Goal: Communication & Community: Answer question/provide support

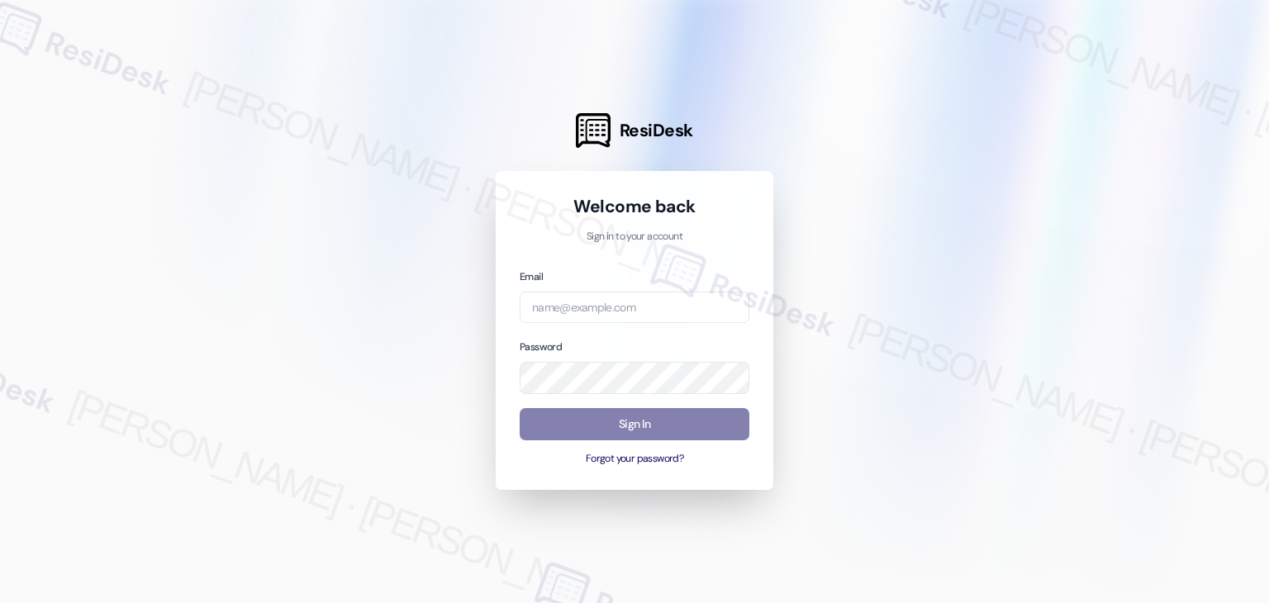
click at [565, 481] on div "Welcome back Sign in to your account Email Password Sign In Forgot your passwor…" at bounding box center [635, 330] width 278 height 319
click at [585, 306] on input "email" at bounding box center [635, 308] width 230 height 32
paste input "automated-surveys-gsa-kathy.grace@gsa.com"
type input "automated-surveys-gsa-kathy.grace@gsa.com"
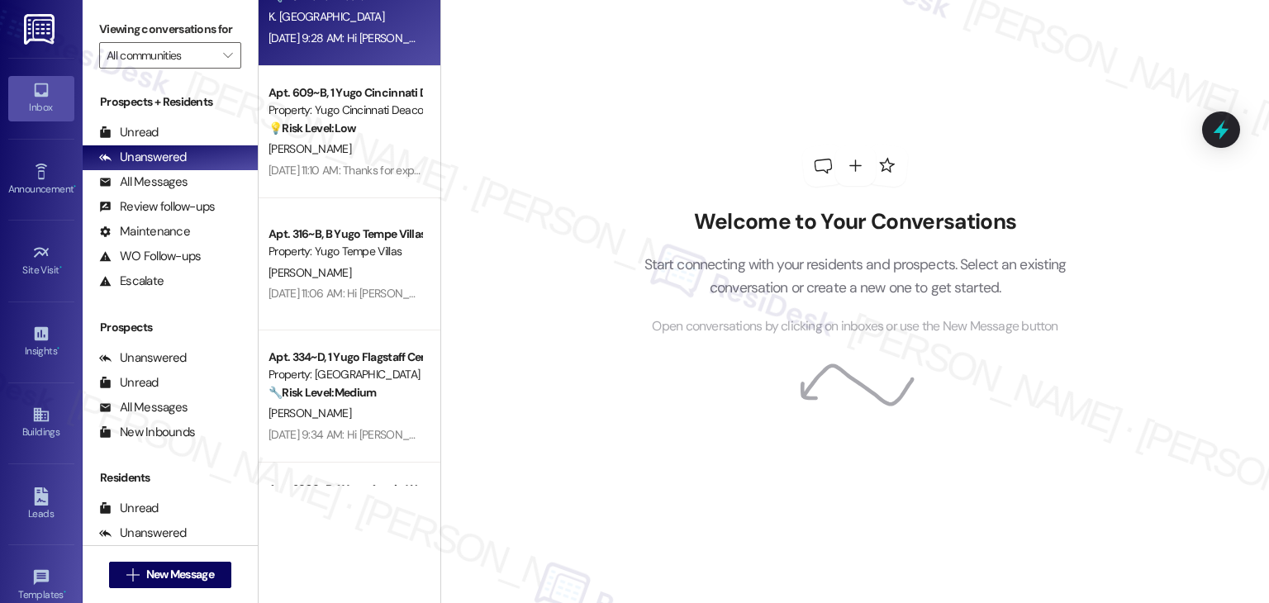
scroll to position [0, 0]
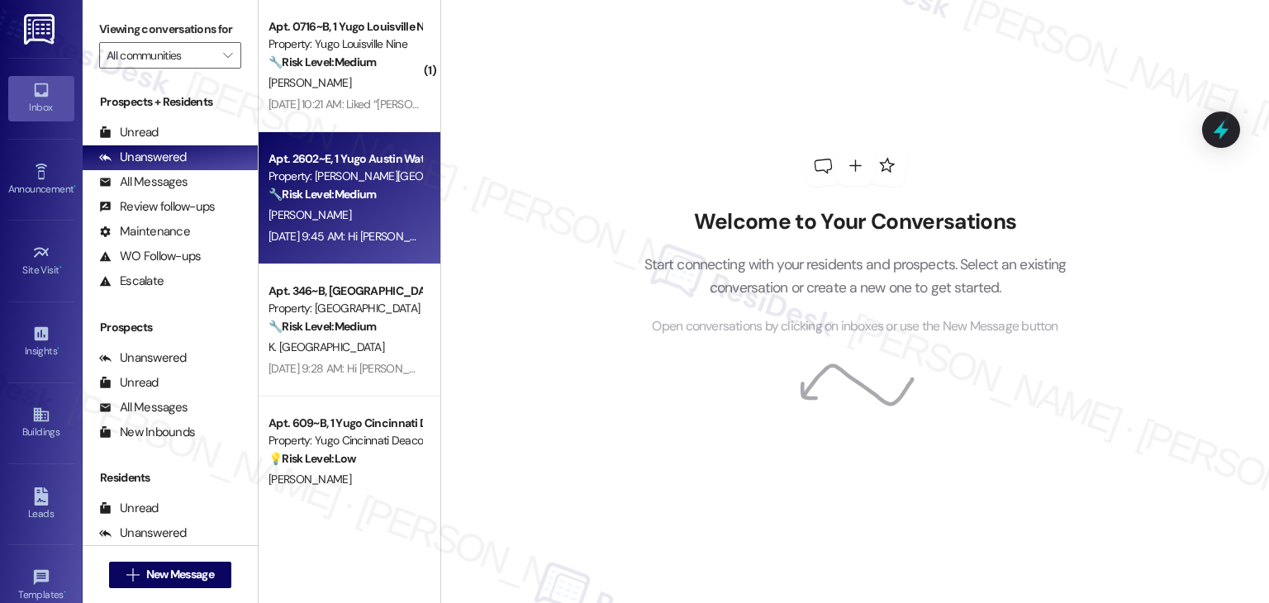
click at [387, 180] on div "Property: [PERSON_NAME][GEOGRAPHIC_DATA]" at bounding box center [345, 176] width 153 height 17
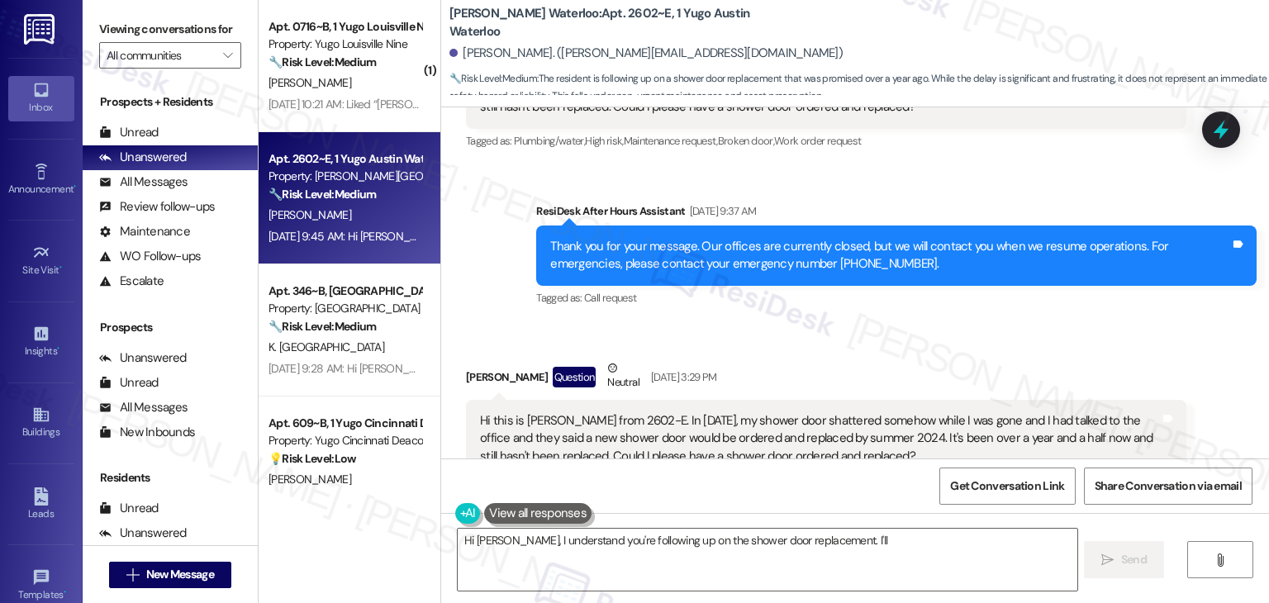
scroll to position [1989, 0]
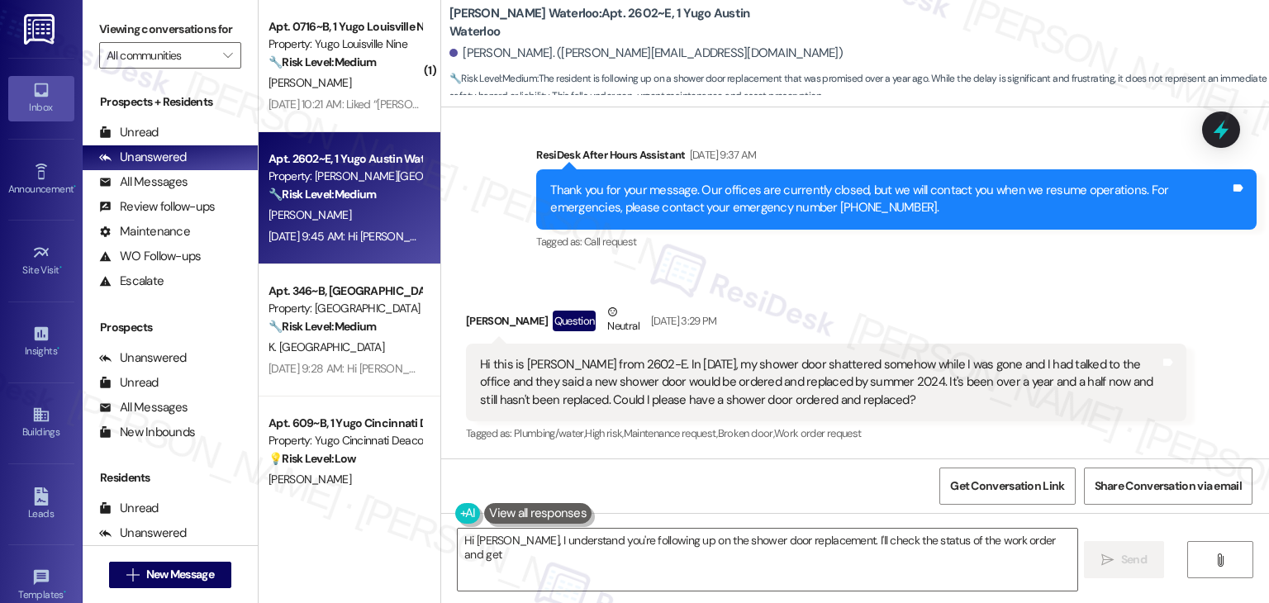
click at [889, 303] on div "Nicole Nisbet Question Neutral Aug 27, 2025 at 3:29 PM" at bounding box center [826, 323] width 721 height 40
type textarea "Hi Nicole, I understand you're following up on the shower door replacement. I'l…"
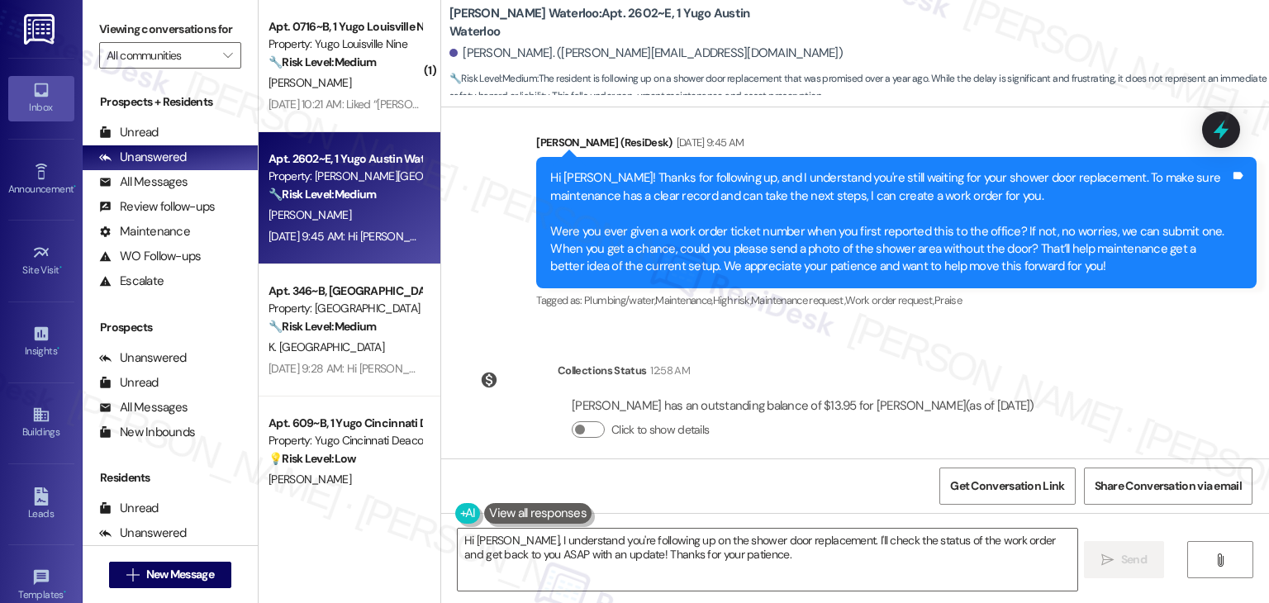
scroll to position [2544, 0]
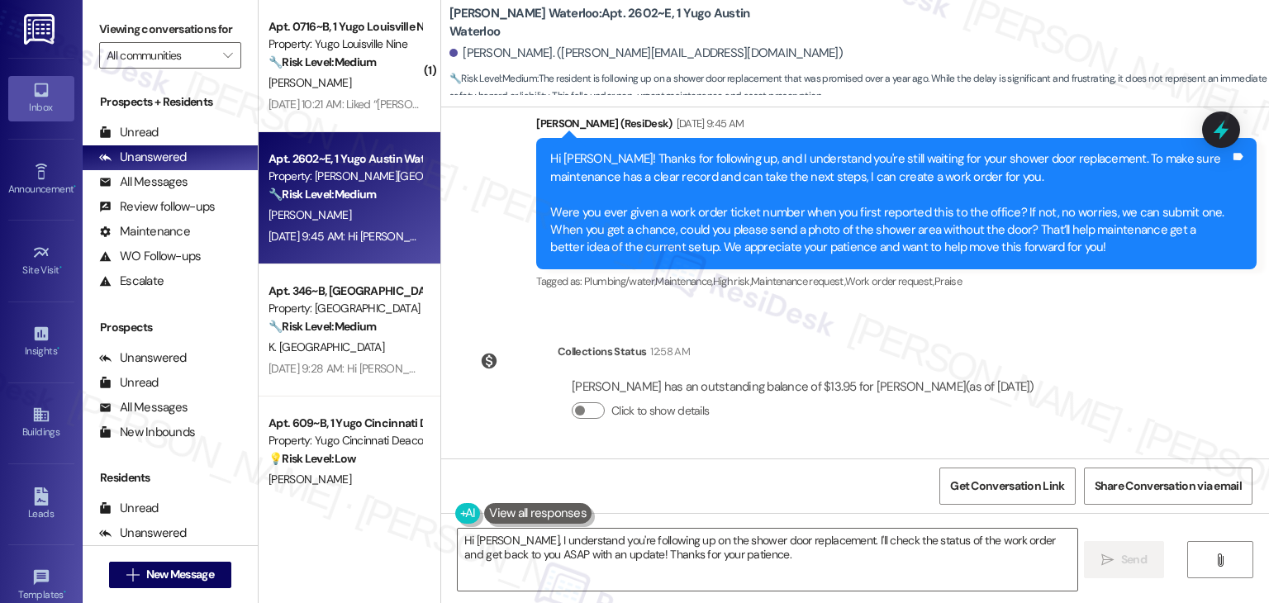
click at [490, 302] on div "Announcement, sent via SMS Sarah (ResiDesk) Aug 27, 2025 at 4:25 PM Hi Nicole, …" at bounding box center [855, 104] width 828 height 402
click at [474, 309] on div "Announcement, sent via SMS Sarah (ResiDesk) Feb 24, 2025 at 2:21 PM Hi Nicole, …" at bounding box center [855, 282] width 828 height 351
click at [464, 319] on div "Announcement, sent via SMS Sarah (ResiDesk) Feb 24, 2025 at 2:21 PM Hi Nicole, …" at bounding box center [855, 282] width 828 height 351
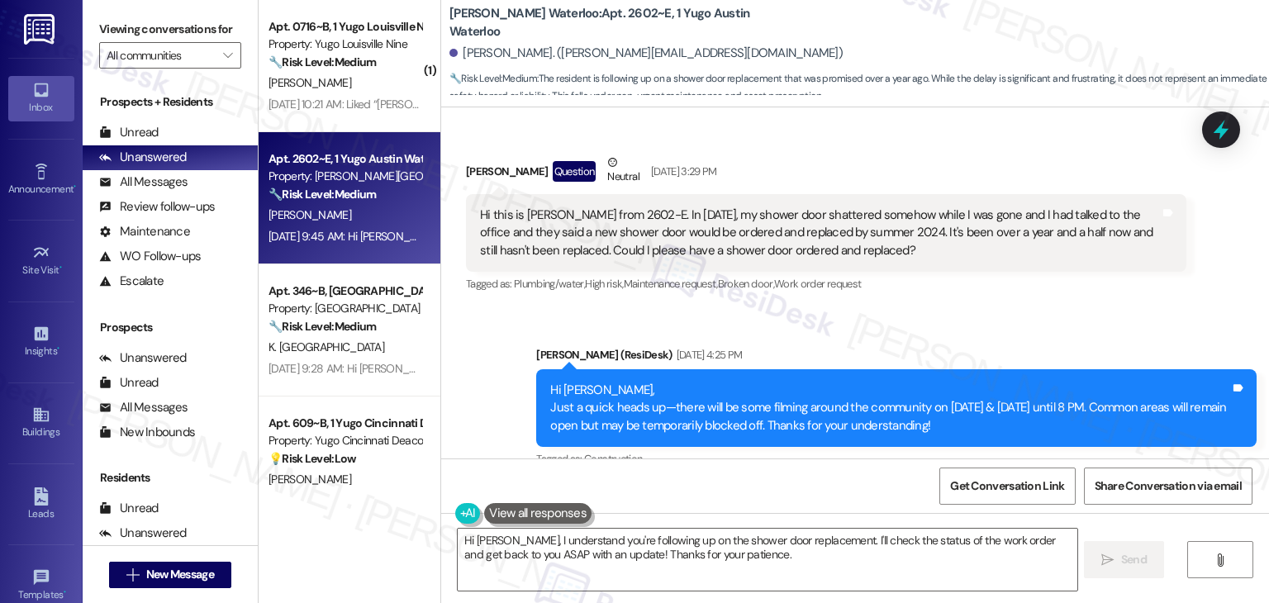
scroll to position [2132, 0]
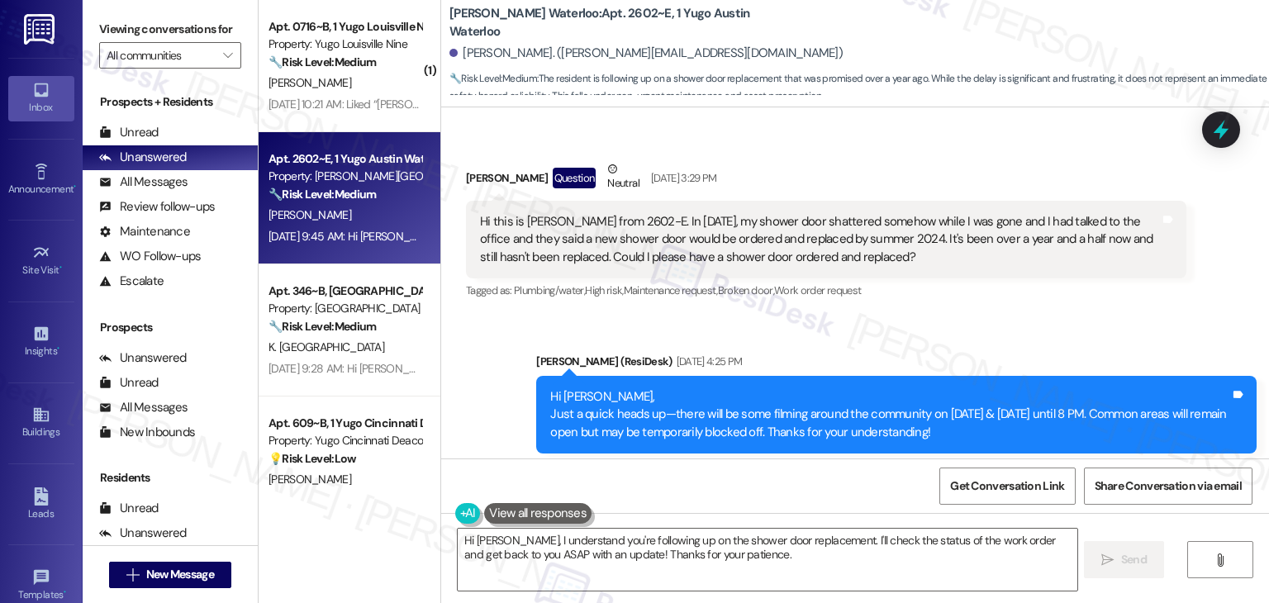
click at [478, 347] on div "Announcement, sent via SMS Sarah (ResiDesk) Aug 27, 2025 at 4:25 PM Hi Nicole, …" at bounding box center [855, 517] width 828 height 402
click at [475, 357] on div "Announcement, sent via SMS Sarah (ResiDesk) Aug 27, 2025 at 4:25 PM Hi Nicole, …" at bounding box center [855, 517] width 828 height 402
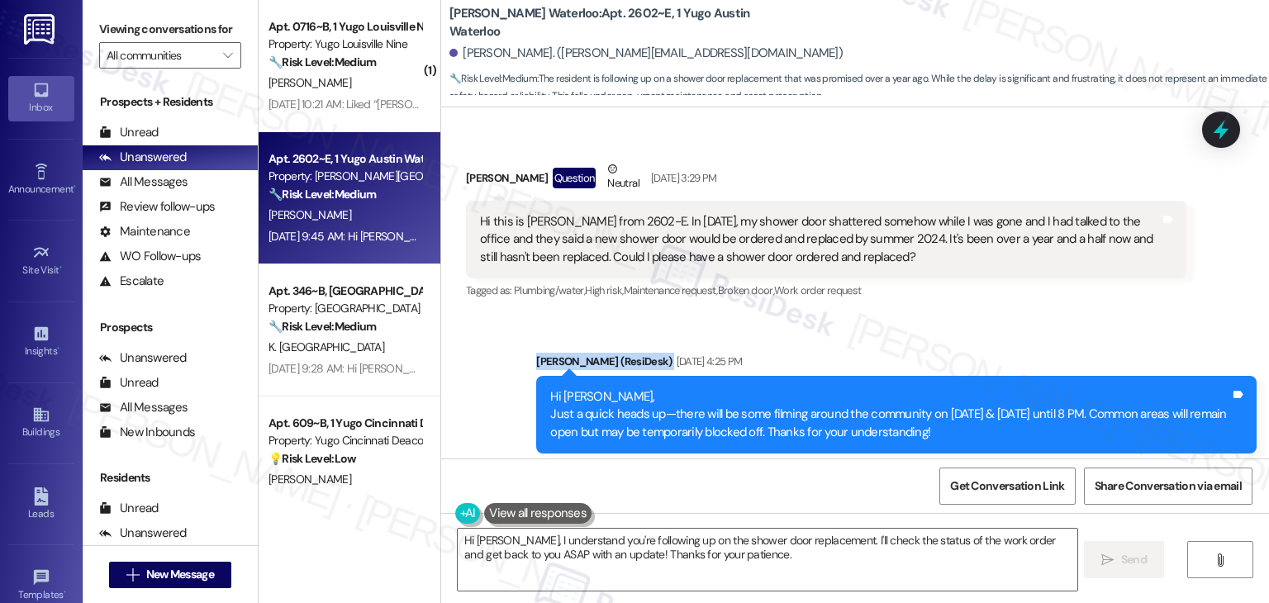
click at [475, 357] on div "Announcement, sent via SMS Sarah (ResiDesk) Aug 27, 2025 at 4:25 PM Hi Nicole, …" at bounding box center [855, 517] width 828 height 402
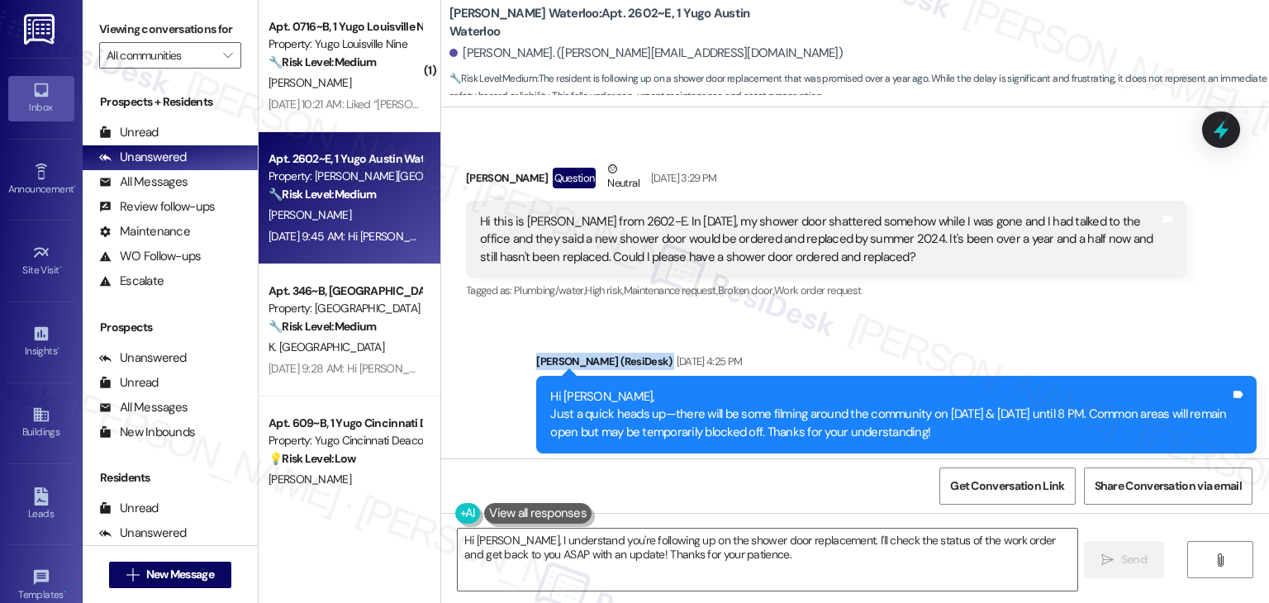
click at [475, 357] on div "Announcement, sent via SMS Sarah (ResiDesk) Aug 27, 2025 at 4:25 PM Hi Nicole, …" at bounding box center [855, 517] width 828 height 402
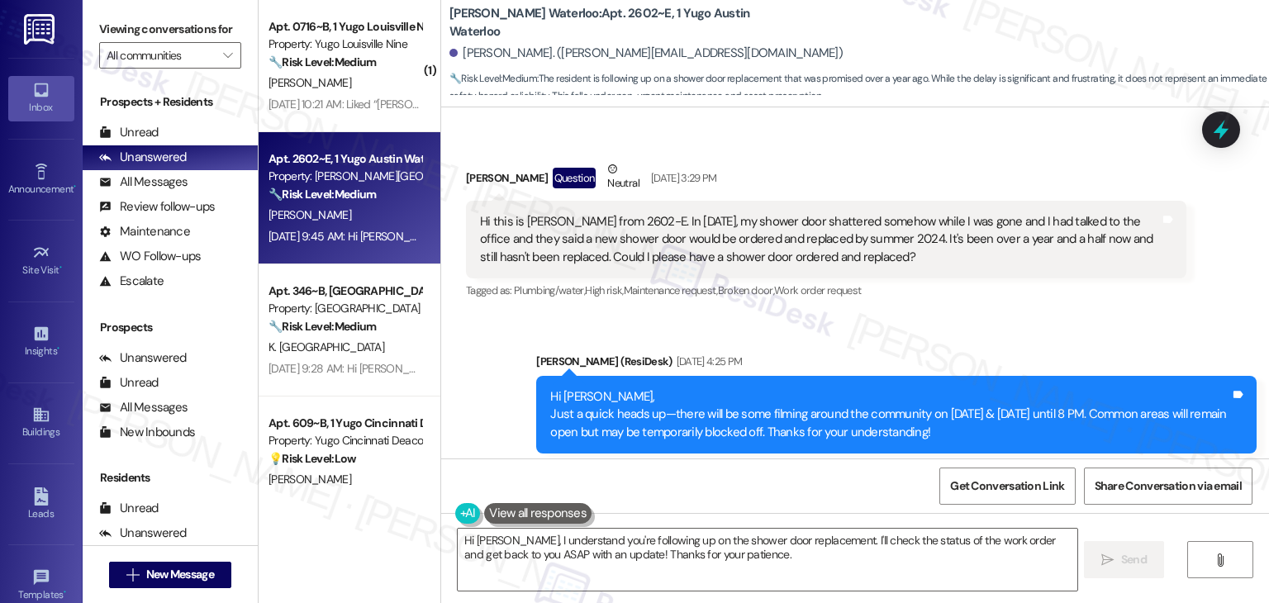
click at [952, 322] on div "Announcement, sent via SMS Sarah (ResiDesk) Aug 27, 2025 at 4:25 PM Hi Nicole, …" at bounding box center [855, 517] width 828 height 402
click at [1221, 130] on icon at bounding box center [1221, 130] width 20 height 26
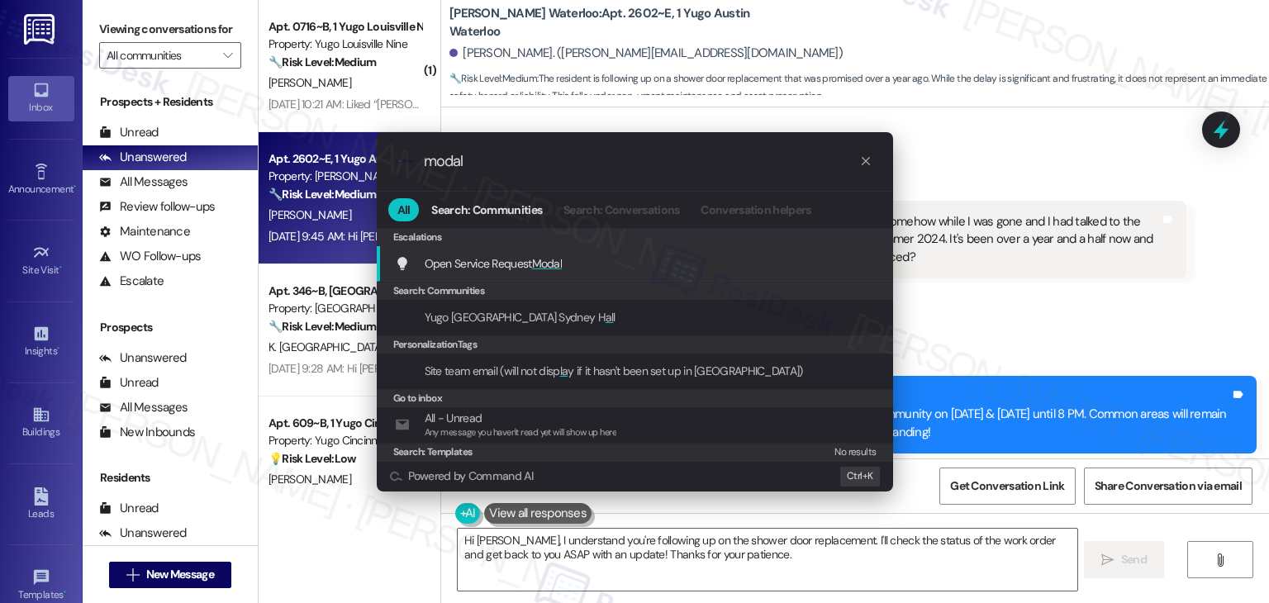
click at [554, 263] on span "Modal" at bounding box center [547, 263] width 31 height 15
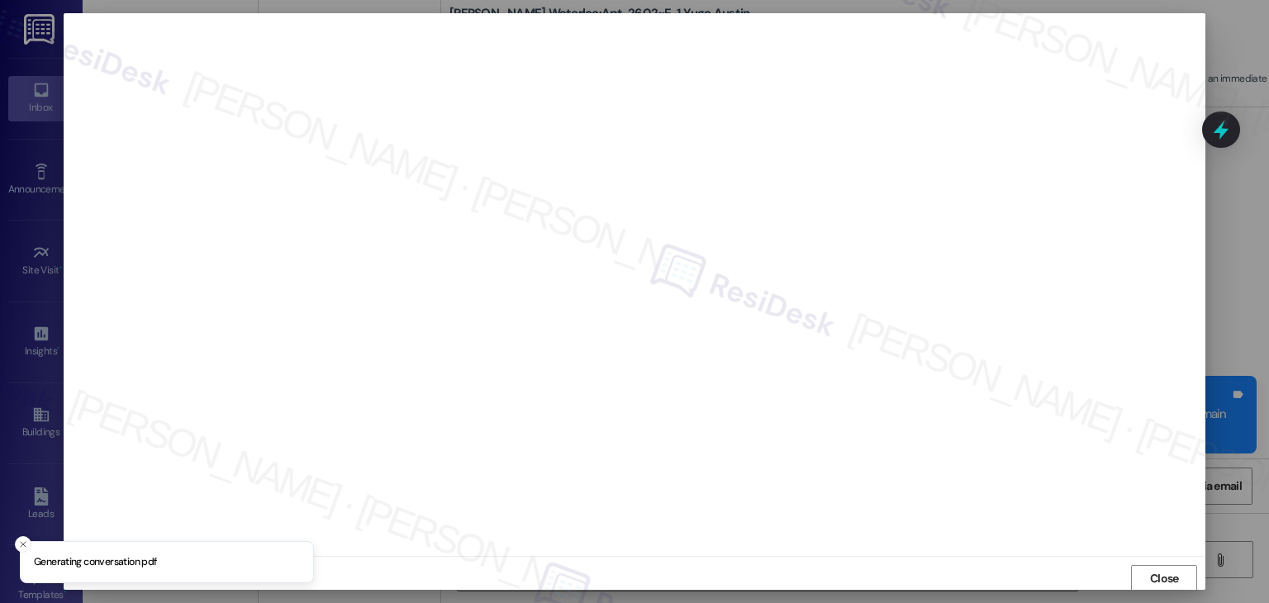
scroll to position [1, 0]
click at [1177, 581] on span "Close" at bounding box center [1165, 577] width 36 height 17
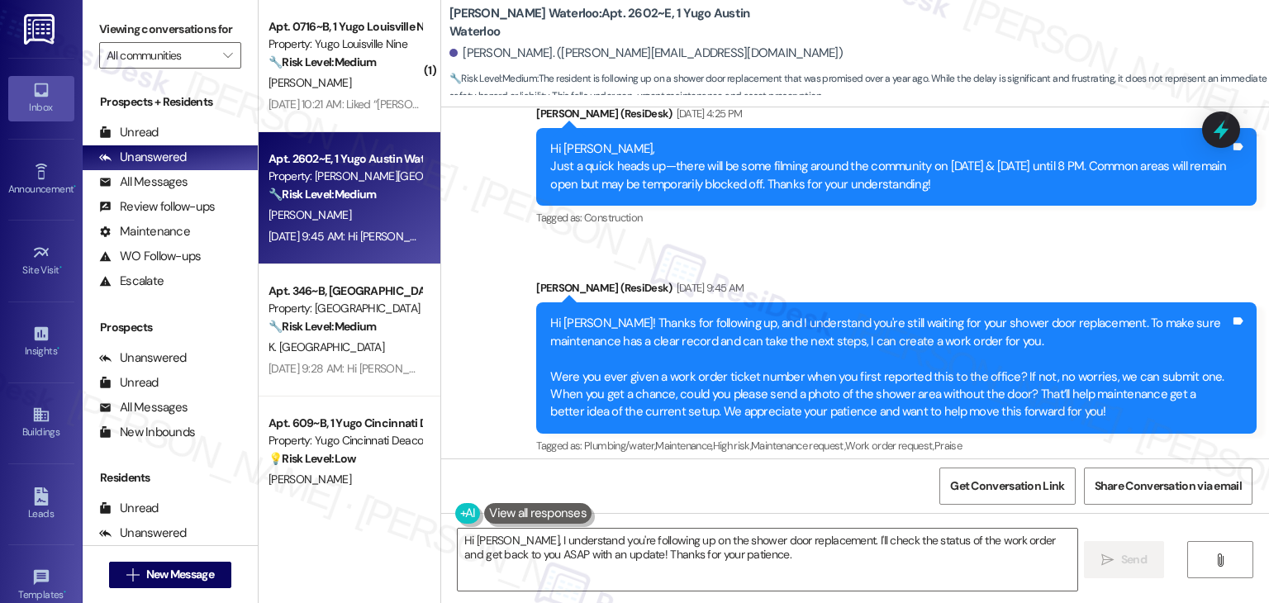
scroll to position [2215, 0]
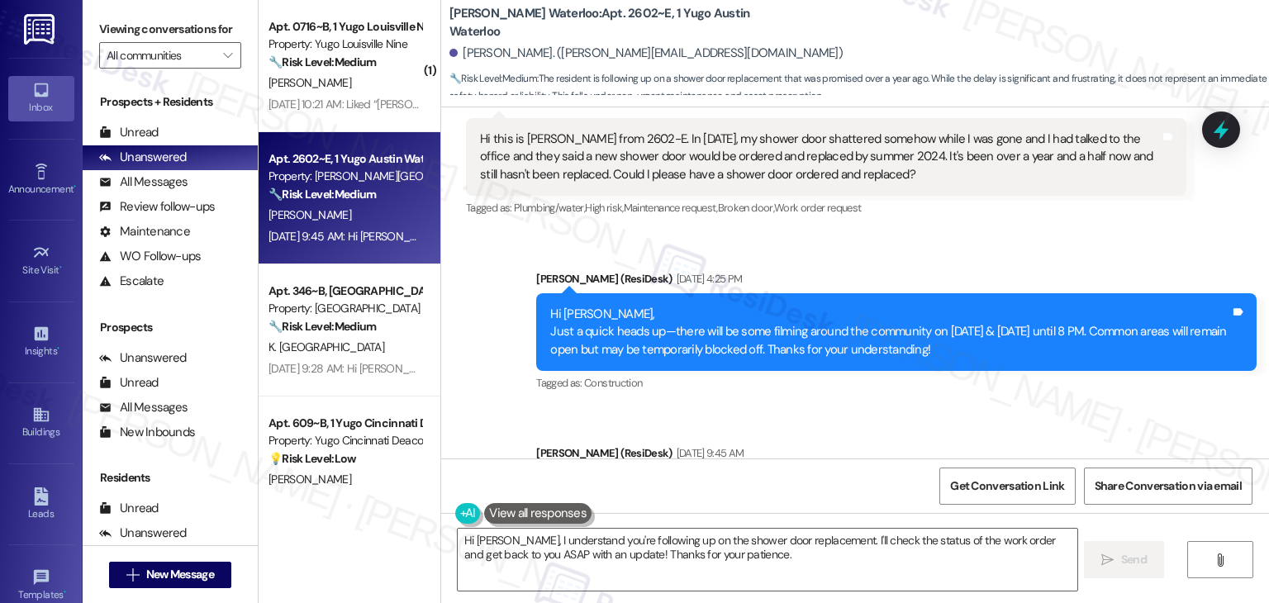
click at [502, 362] on div "Announcement, sent via SMS Sarah (ResiDesk) Aug 27, 2025 at 4:25 PM Hi Nicole, …" at bounding box center [855, 434] width 828 height 402
click at [1227, 132] on icon at bounding box center [1221, 130] width 20 height 26
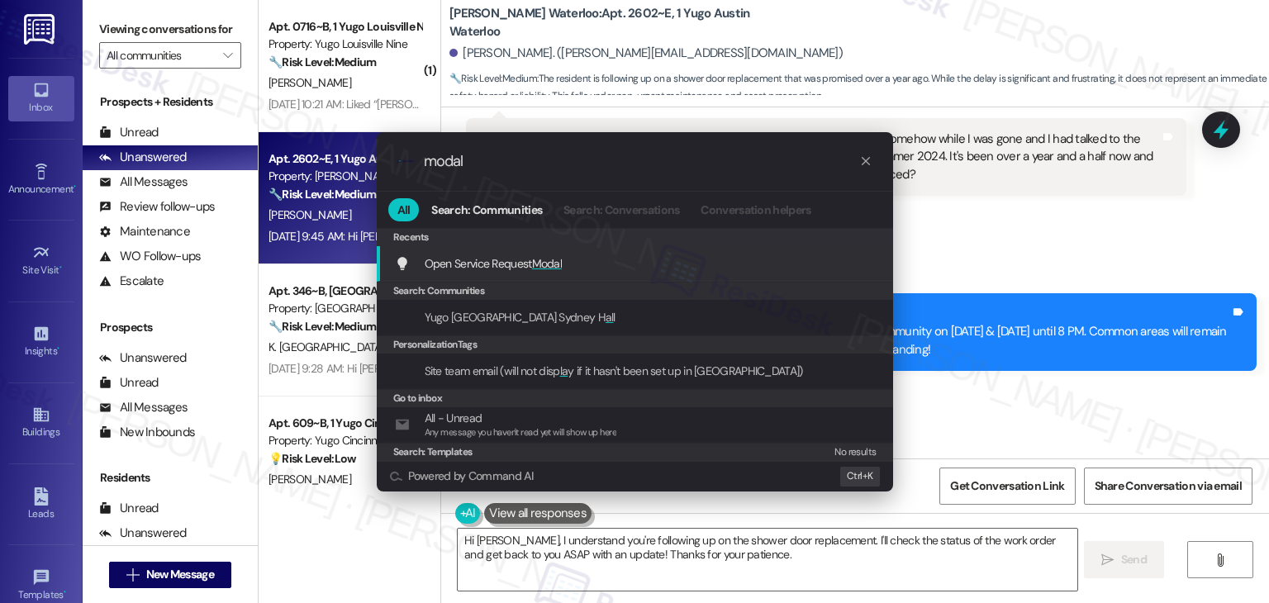
type input "modal"
click at [496, 262] on span "Open Service Request Modal" at bounding box center [494, 263] width 138 height 15
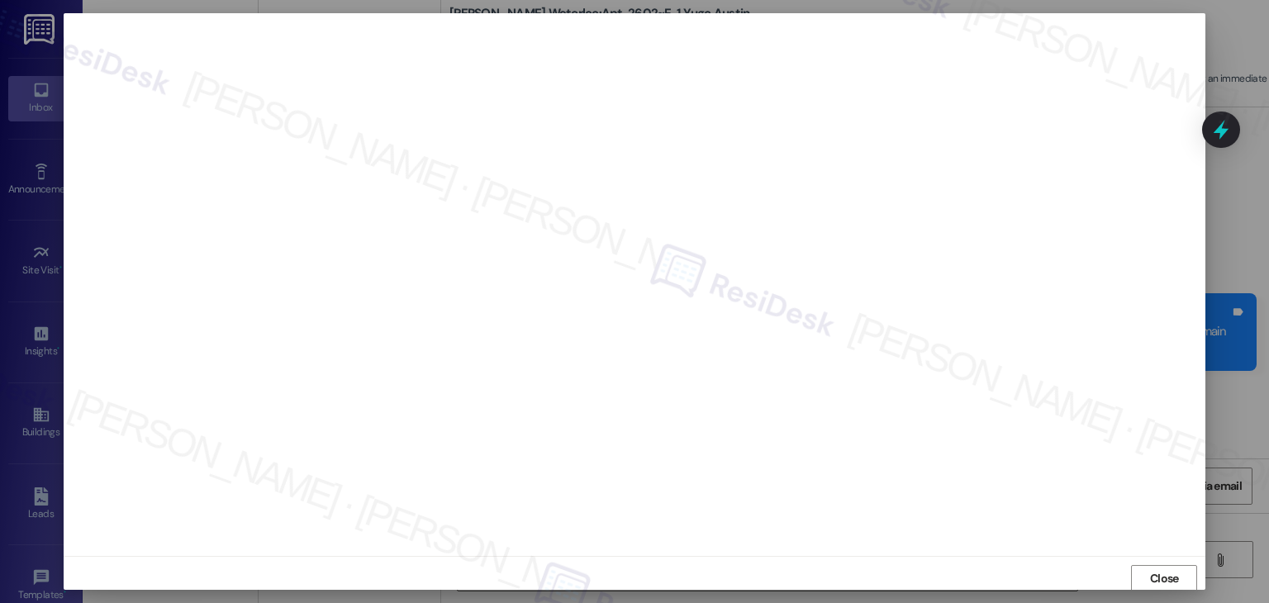
scroll to position [1, 0]
click at [1169, 584] on span "Close" at bounding box center [1164, 577] width 29 height 17
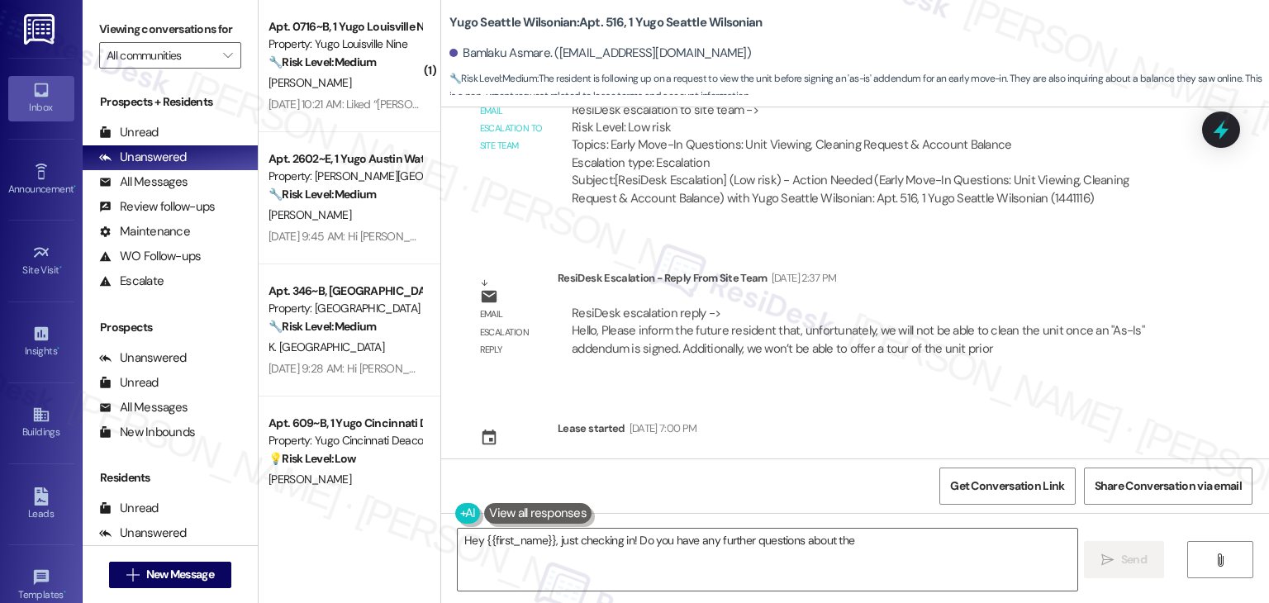
scroll to position [3341, 0]
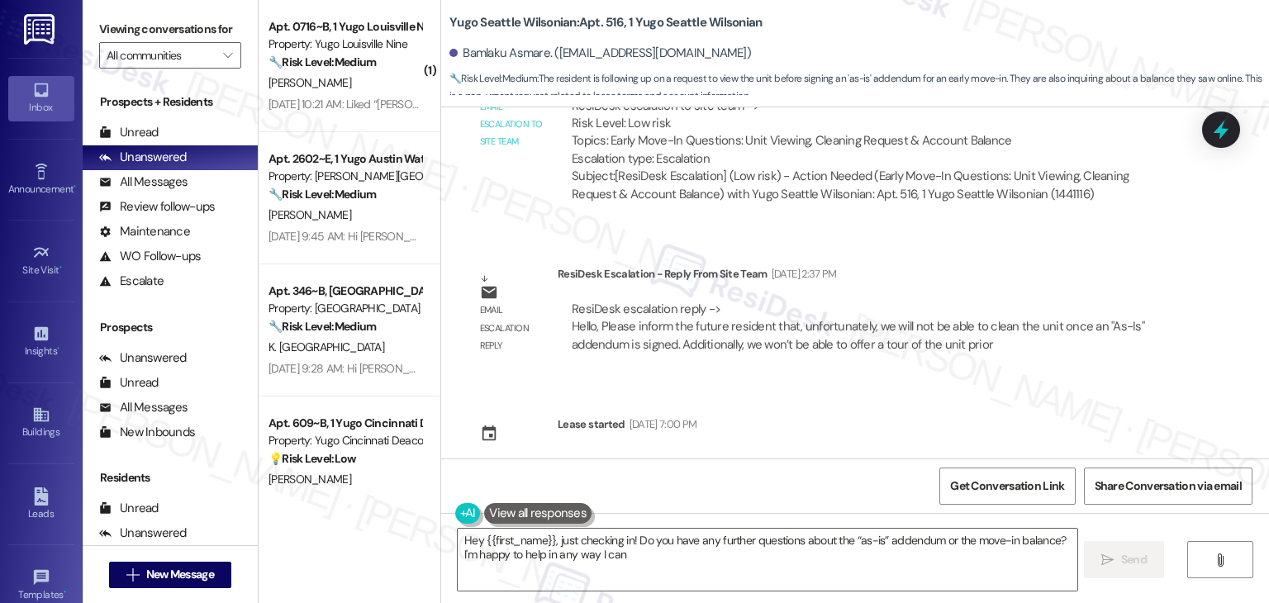
type textarea "Hey {{first_name}}, just checking in! Do you have any further questions about t…"
click at [594, 553] on textarea "Hey {{first_name}}, just checking in! Do you have any further questions about t…" at bounding box center [767, 560] width 619 height 62
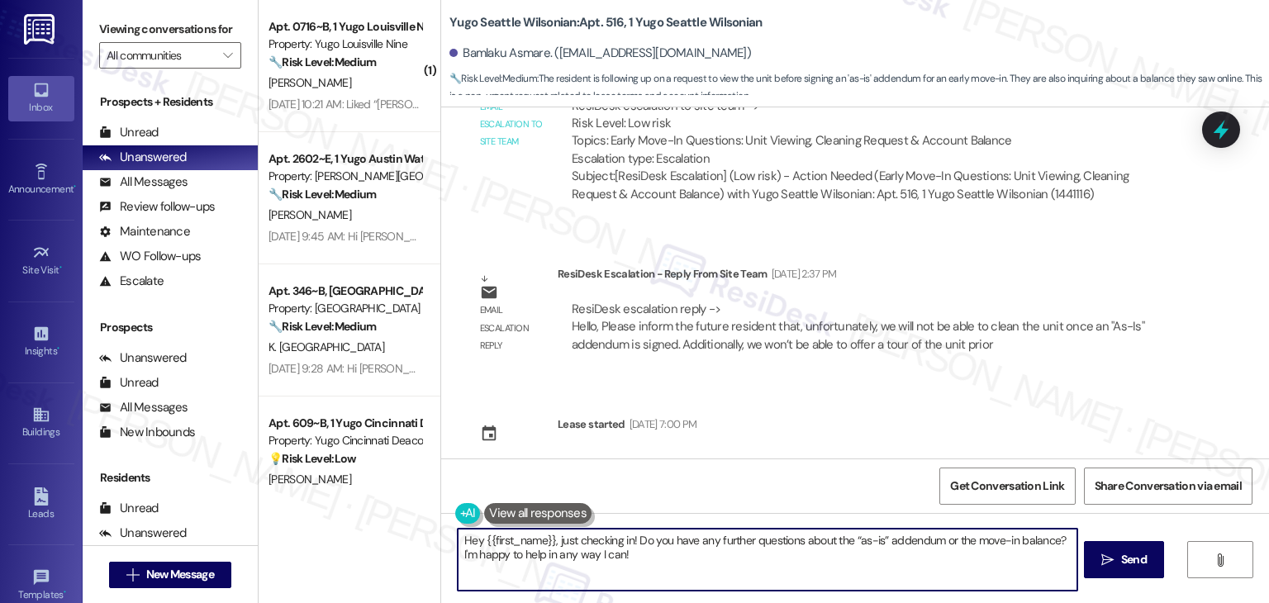
click at [594, 553] on textarea "Hey {{first_name}}, just checking in! Do you have any further questions about t…" at bounding box center [767, 560] width 619 height 62
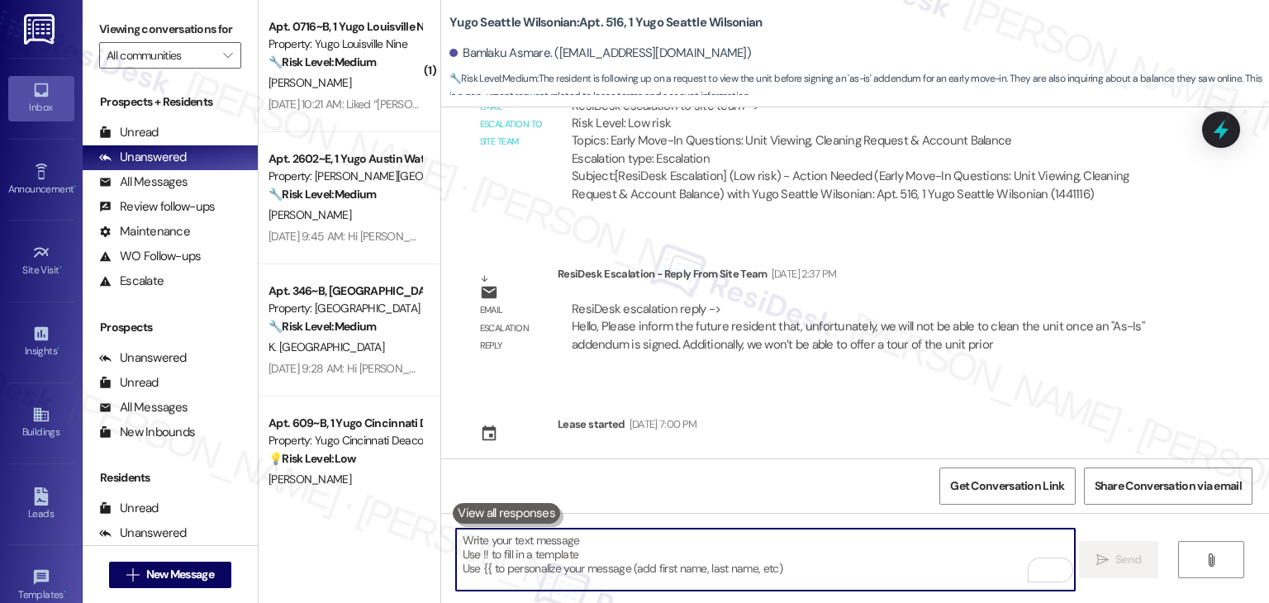
click at [707, 549] on textarea "To enrich screen reader interactions, please activate Accessibility in Grammarl…" at bounding box center [765, 560] width 619 height 62
paste textarea "Hi Bamlaku! I heard back from the site team. Unfortunately, once the “As-Is” ad…"
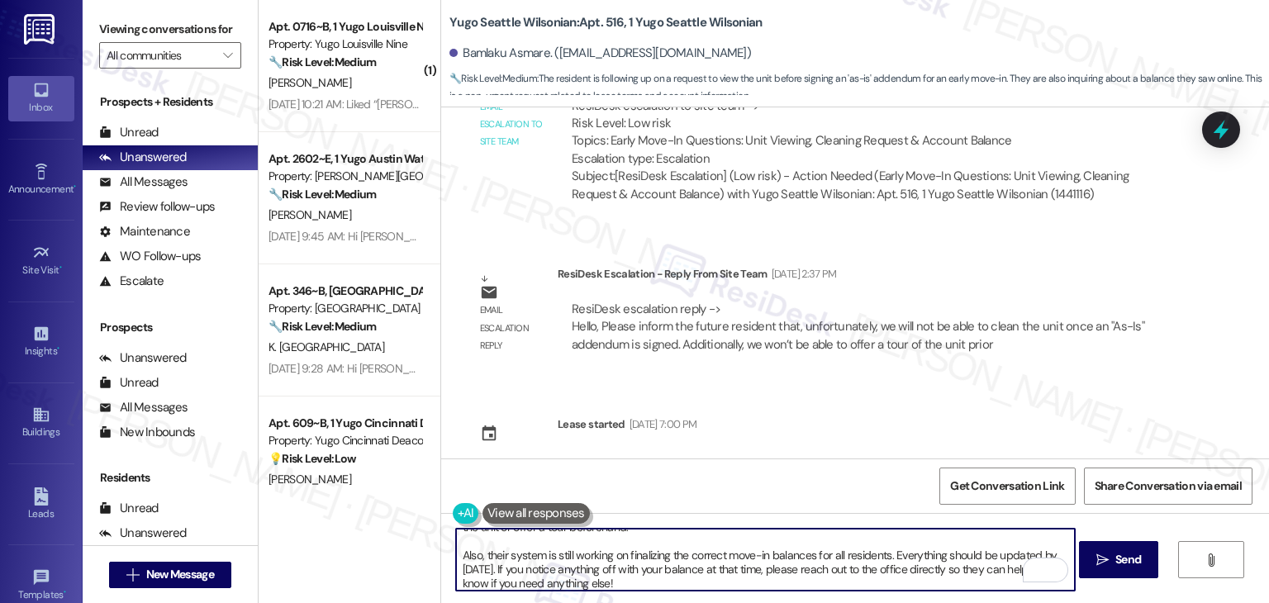
scroll to position [27, 0]
click at [681, 571] on textarea "Hi Bamlaku! I heard back from the site team. Unfortunately, once the “As-Is” ad…" at bounding box center [765, 560] width 619 height 62
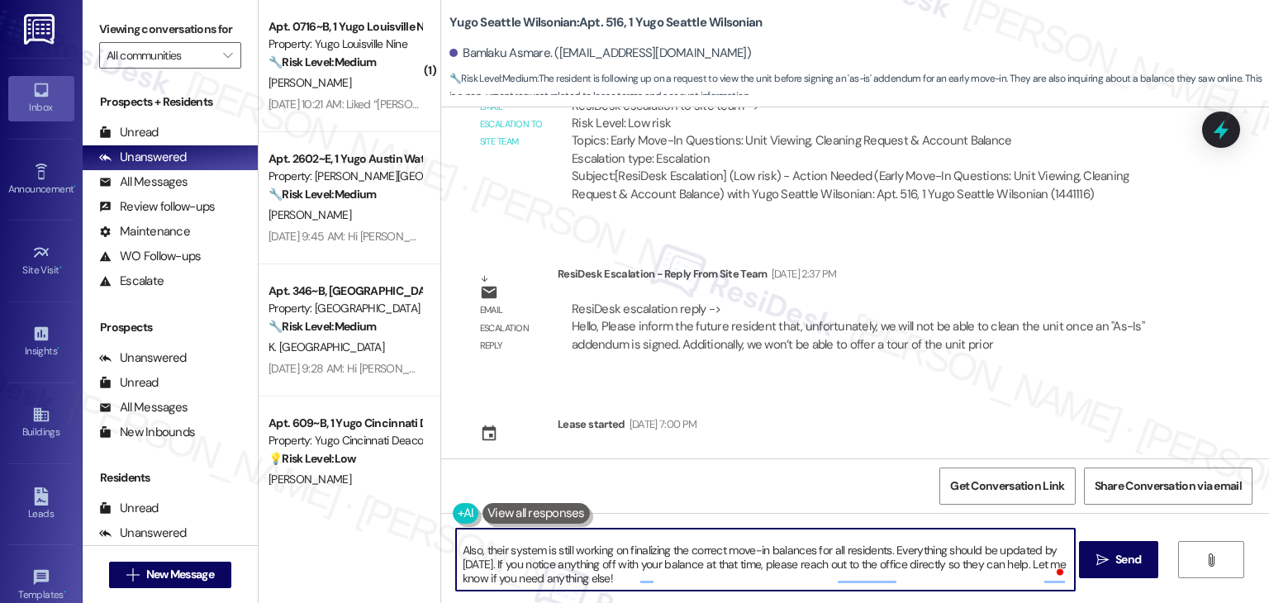
scroll to position [32, 0]
type textarea "Hi Bamlaku! I heard back from the site team. Unfortunately, once the “As-Is” ad…"
click at [1116, 565] on span "Send" at bounding box center [1129, 559] width 26 height 17
click at [692, 573] on textarea "Hi Bamlaku! I heard back from the site team. Unfortunately, once the “As-Is” ad…" at bounding box center [767, 560] width 619 height 62
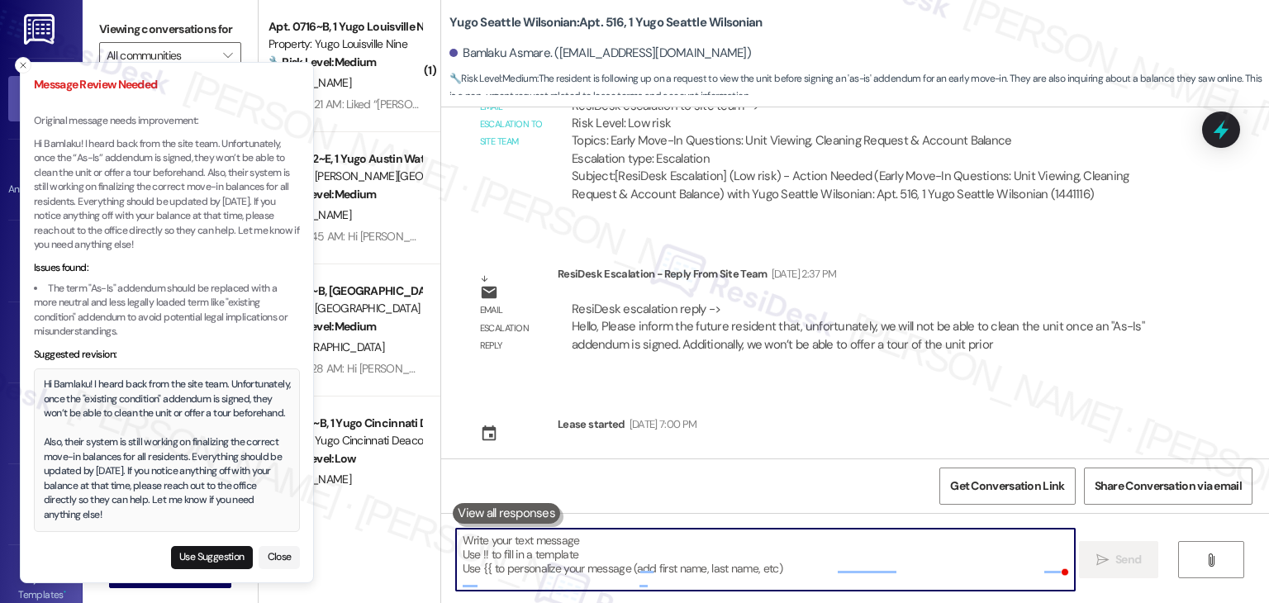
scroll to position [0, 0]
click at [671, 556] on textarea "To enrich screen reader interactions, please activate Accessibility in Grammarl…" at bounding box center [765, 560] width 619 height 62
paste textarea "Hi Bamlaku! I heard back from the site team. Unfortunately, once the “As-Is” ad…"
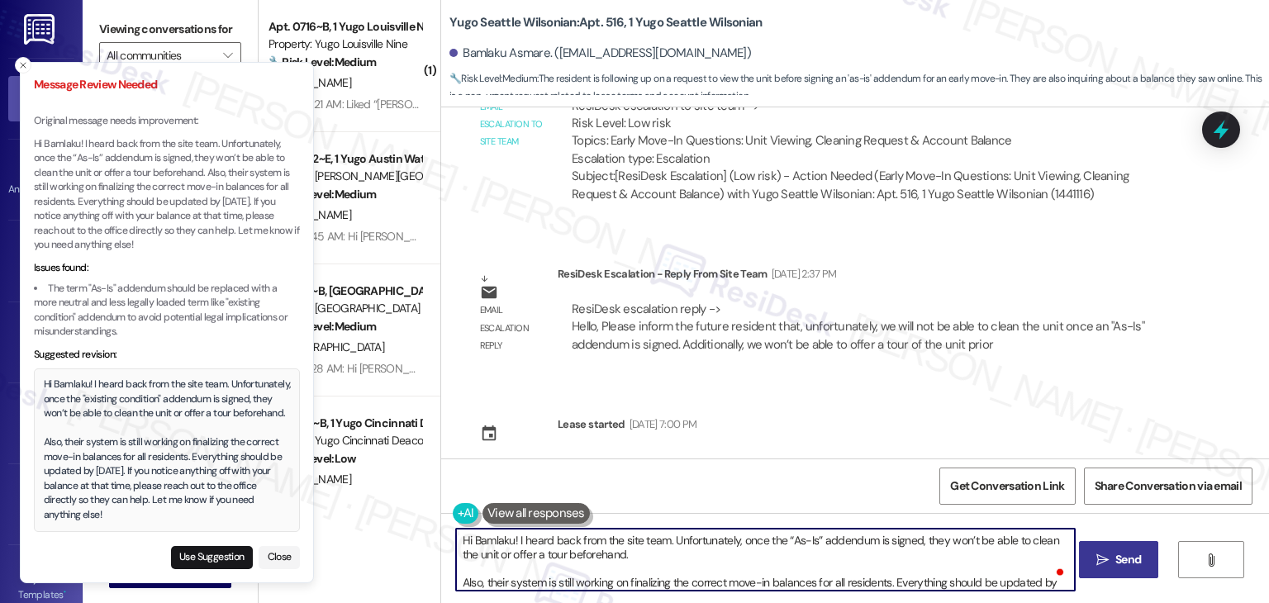
click at [785, 544] on textarea "Hi Bamlaku! I heard back from the site team. Unfortunately, once the “As-Is” ad…" at bounding box center [765, 560] width 619 height 62
click at [802, 540] on textarea "Hi Bamlaku! I heard back from the site team. Unfortunately, once the “as-Is” ad…" at bounding box center [765, 560] width 619 height 62
type textarea "Hi Bamlaku! I heard back from the site team. Unfortunately, once the “as-is” ad…"
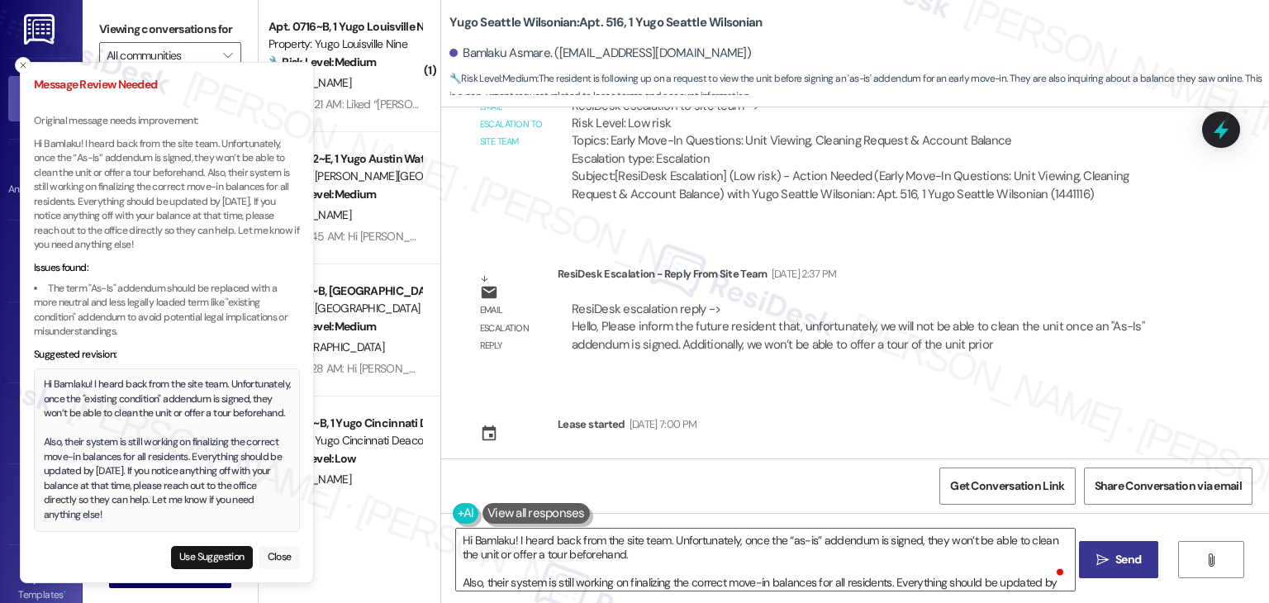
click at [284, 559] on button "Close" at bounding box center [279, 557] width 41 height 23
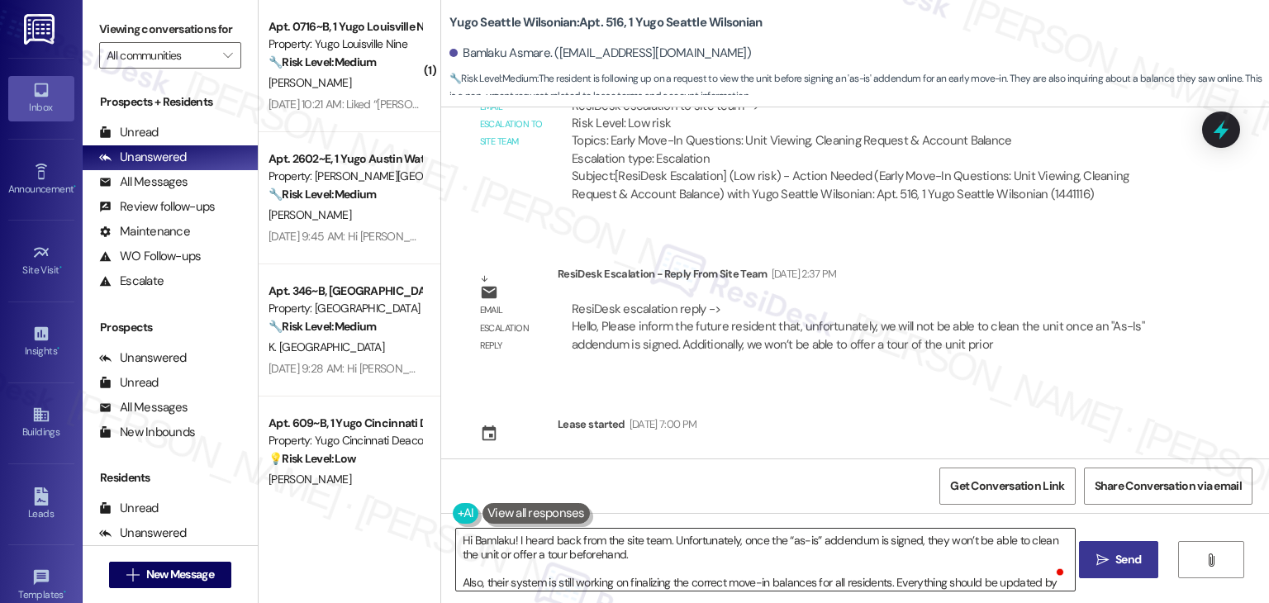
click at [830, 559] on textarea "Hi Bamlaku! I heard back from the site team. Unfortunately, once the “as-is” ad…" at bounding box center [765, 560] width 619 height 62
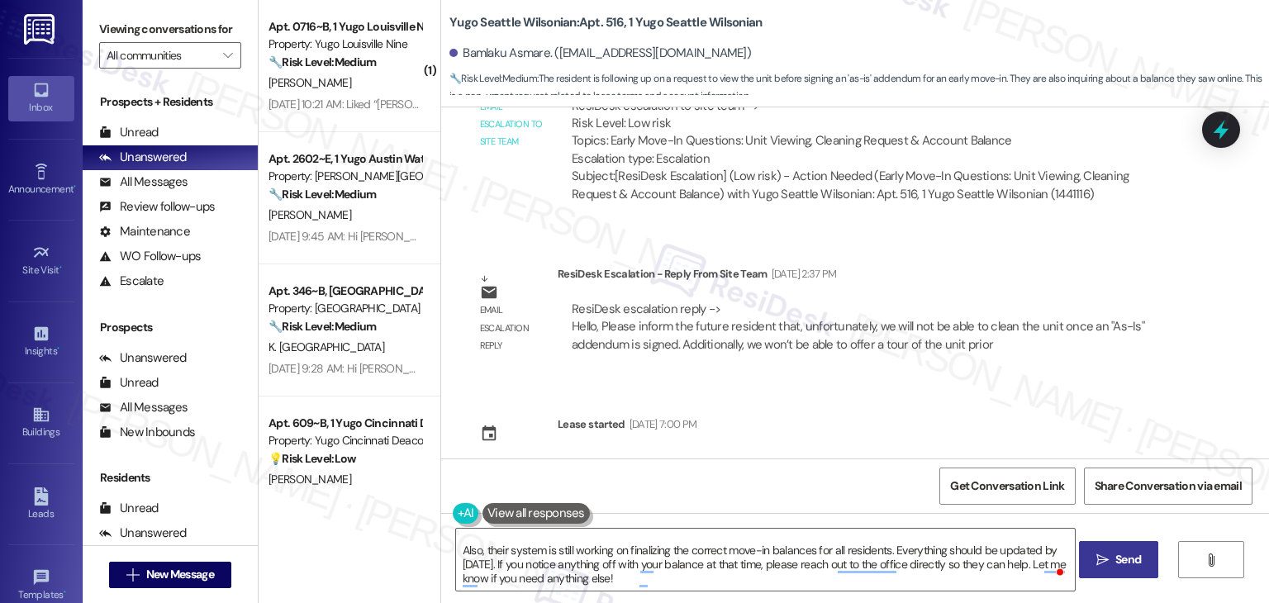
click at [1124, 566] on span "Send" at bounding box center [1129, 559] width 26 height 17
